Goal: Task Accomplishment & Management: Use online tool/utility

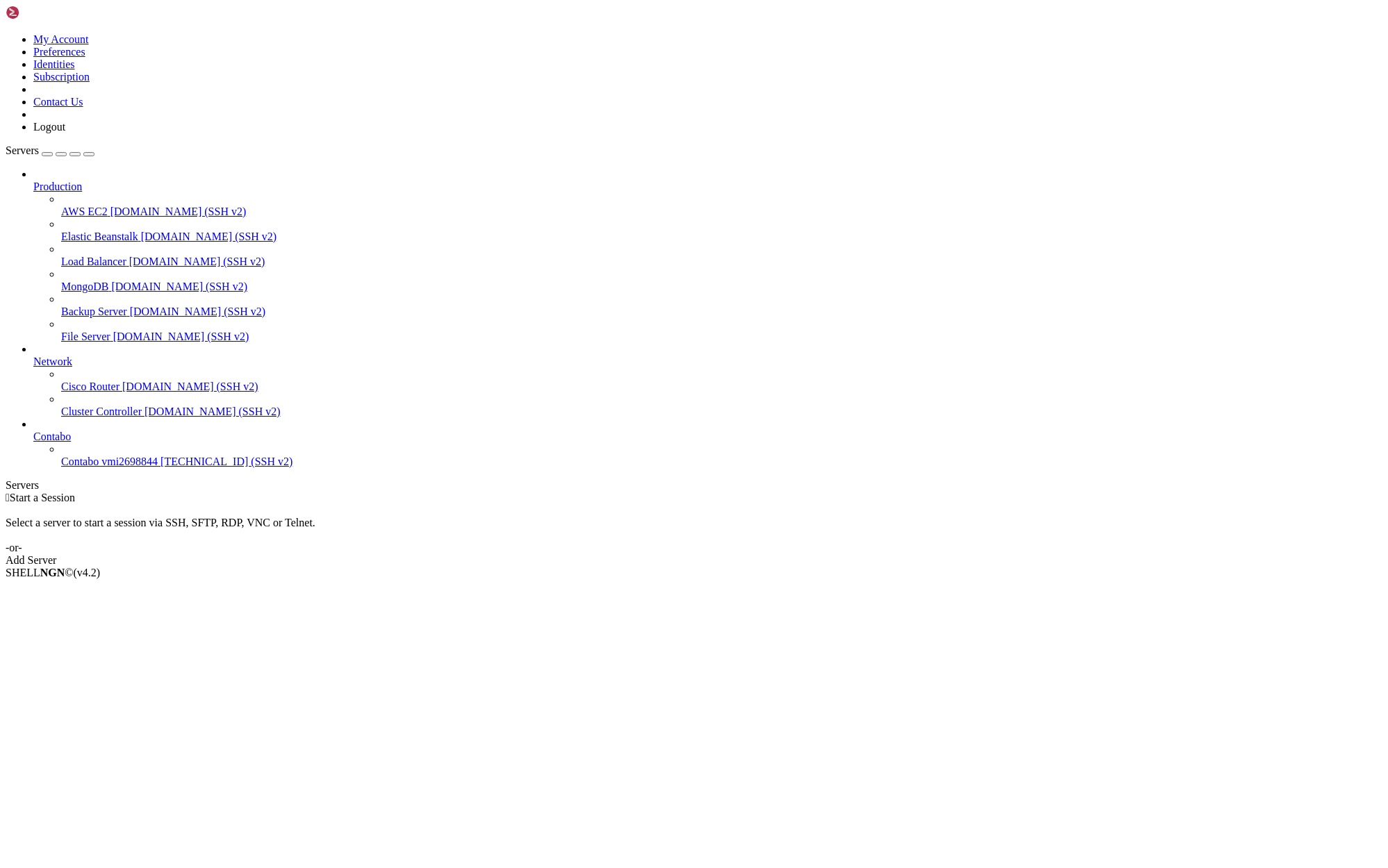
click at [161, 467] on span "[TECHNICAL_ID] (SSH v2)" at bounding box center [226, 461] width 132 height 12
click at [103, 467] on span "Contabo vmi2698844" at bounding box center [109, 461] width 97 height 12
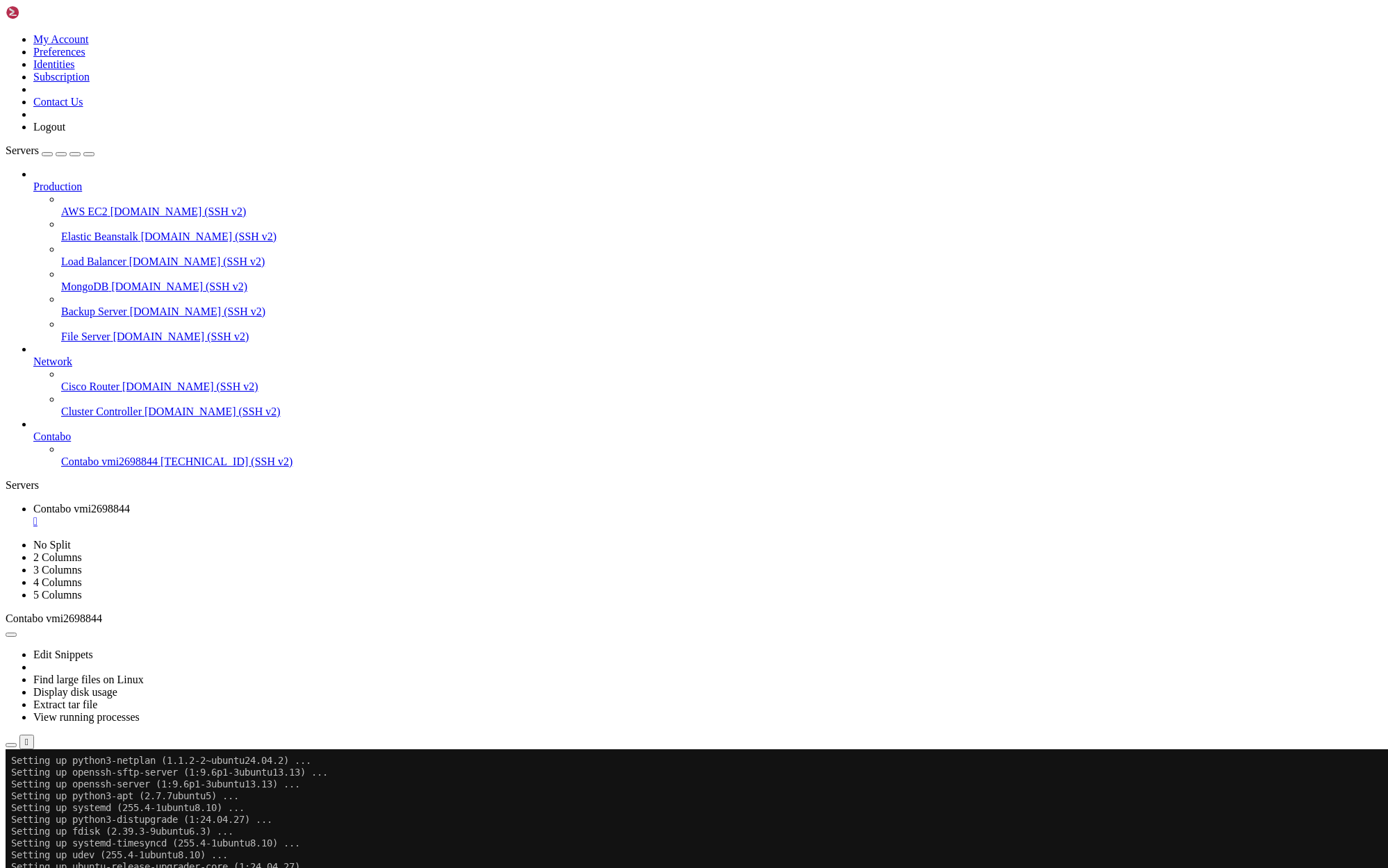
scroll to position [2787, 0]
